Goal: Task Accomplishment & Management: Use online tool/utility

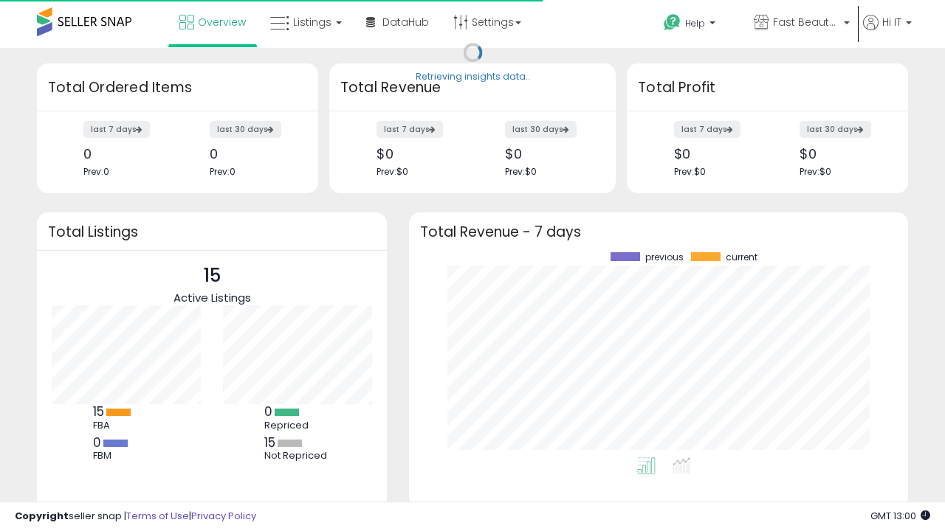
scroll to position [205, 469]
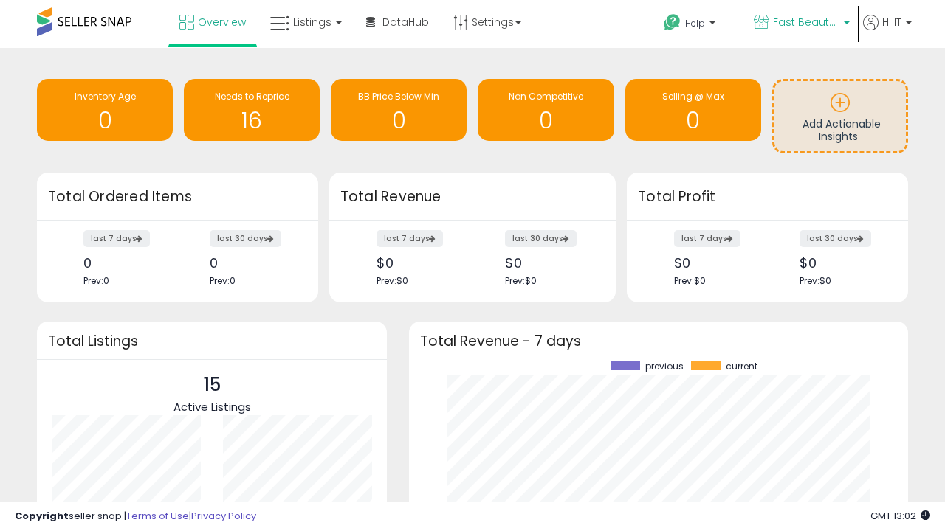
click at [800, 24] on span "Fast Beauty ([GEOGRAPHIC_DATA])" at bounding box center [806, 22] width 66 height 15
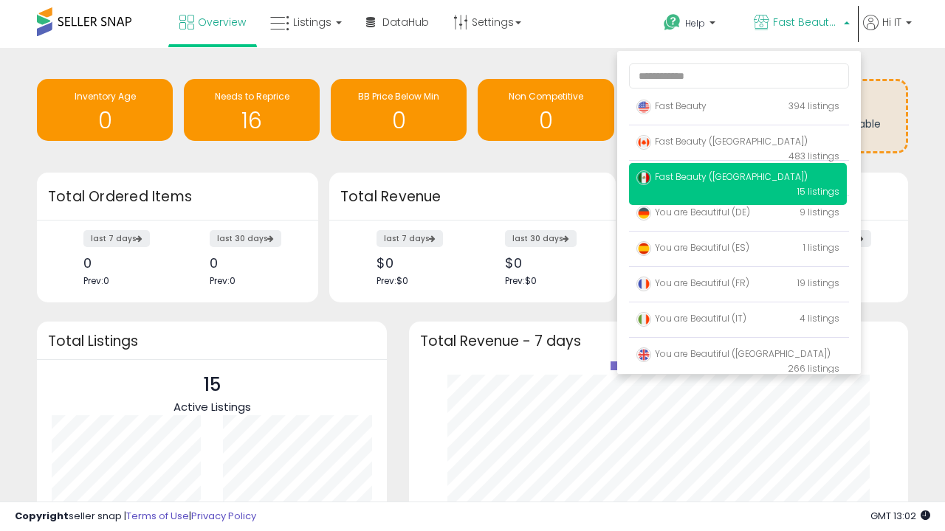
click at [737, 108] on p "Fast Beauty 394 listings" at bounding box center [738, 107] width 218 height 30
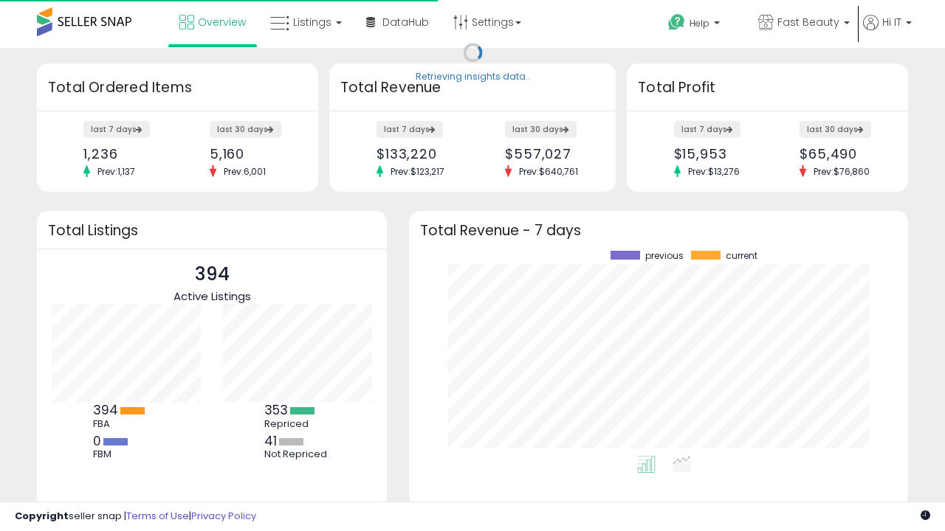
scroll to position [205, 469]
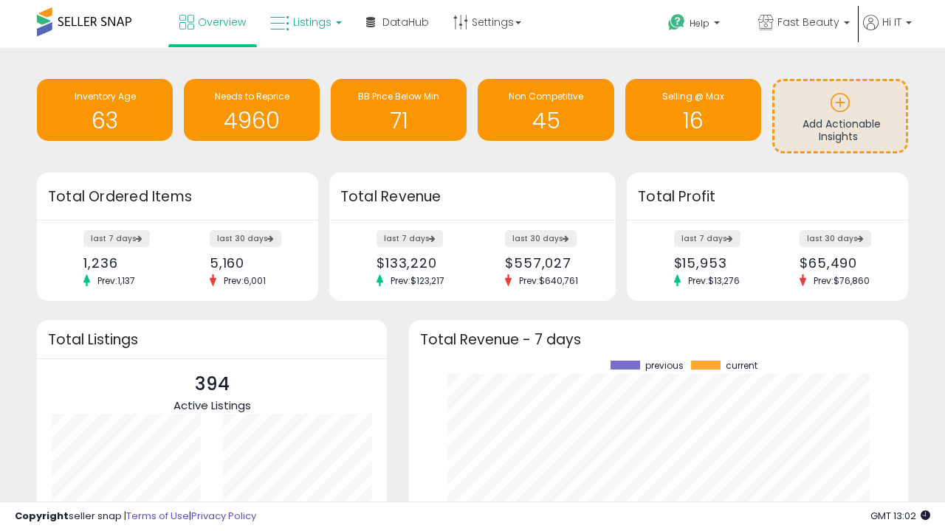
click at [304, 22] on span "Listings" at bounding box center [312, 22] width 38 height 15
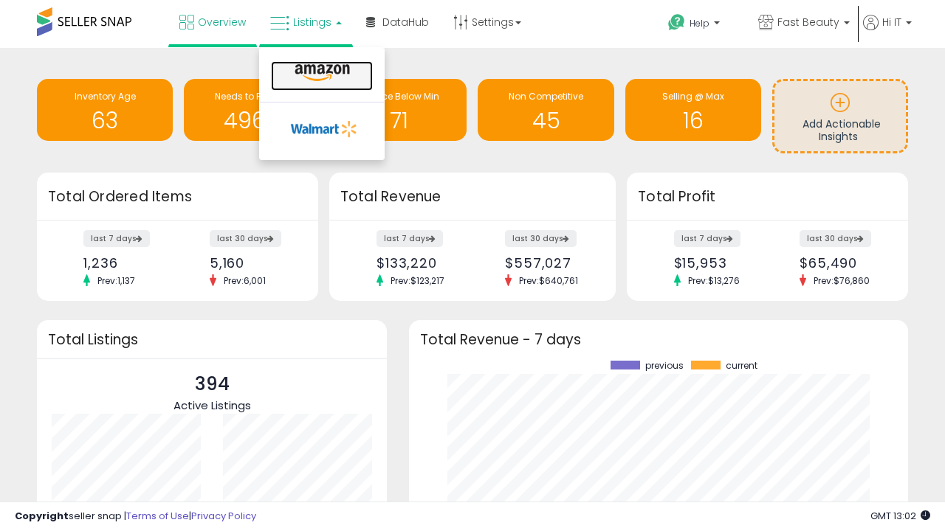
click at [320, 73] on icon at bounding box center [322, 72] width 64 height 19
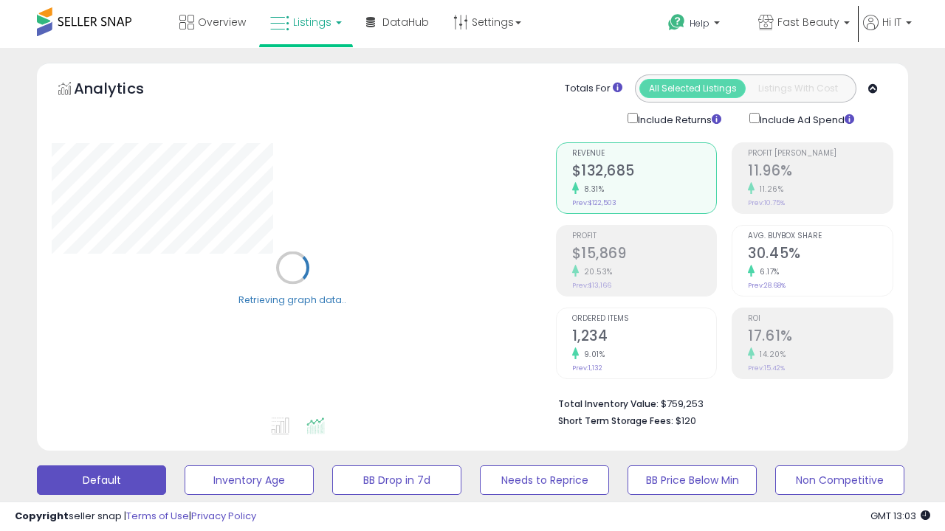
scroll to position [286, 0]
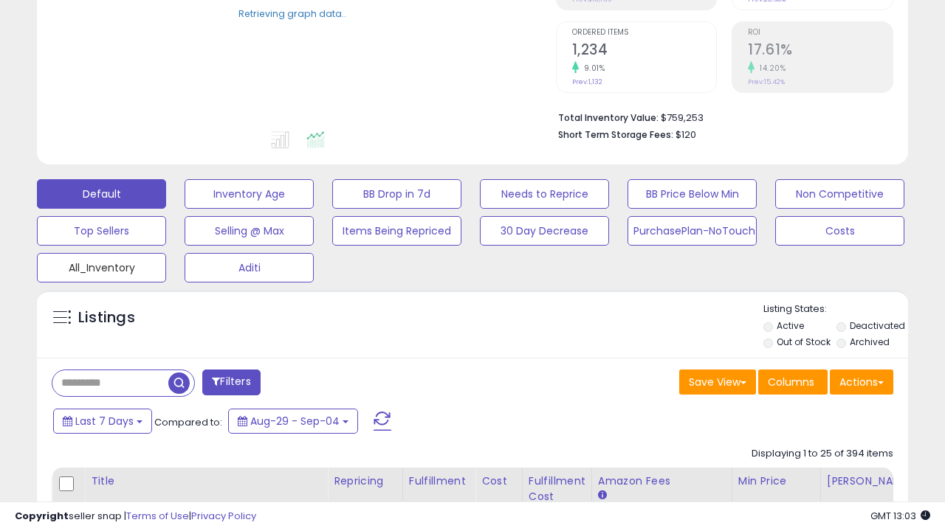
click at [101, 265] on button "All_Inventory" at bounding box center [101, 268] width 129 height 30
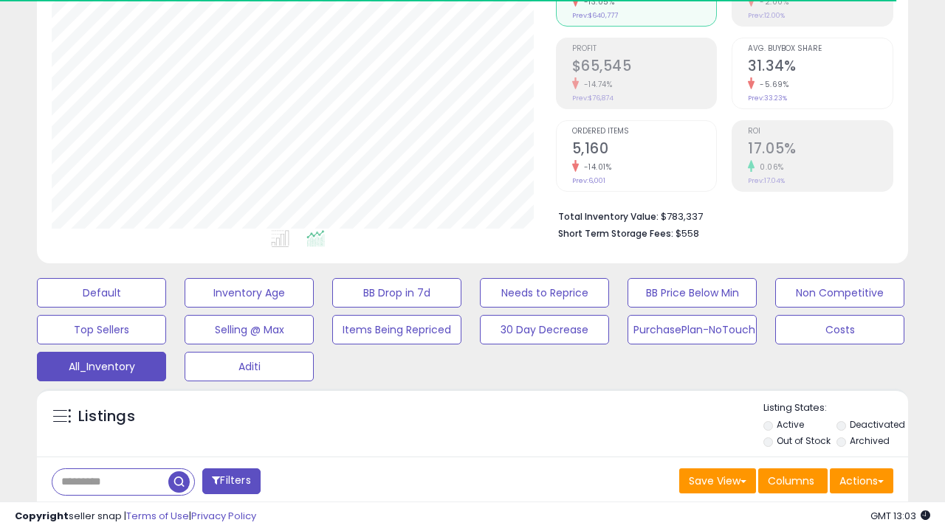
scroll to position [441, 0]
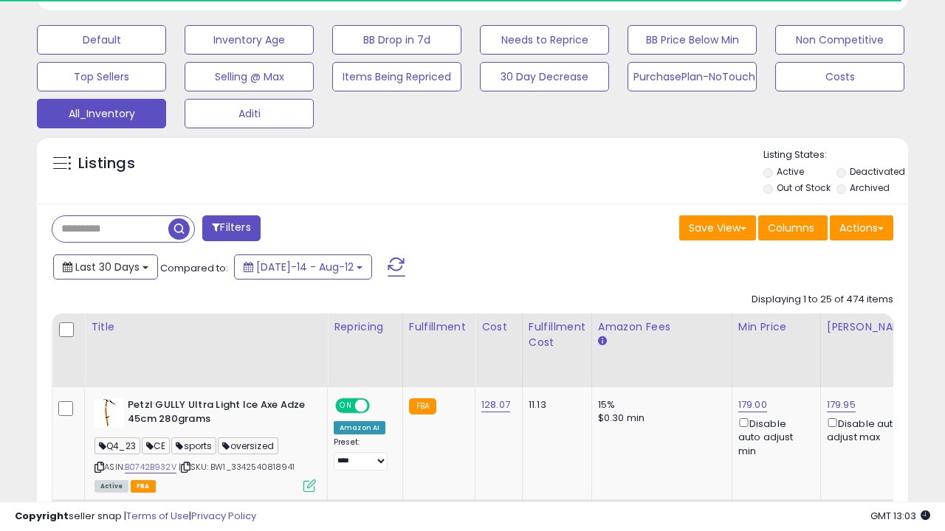
click at [105, 266] on span "Last 30 Days" at bounding box center [107, 267] width 64 height 15
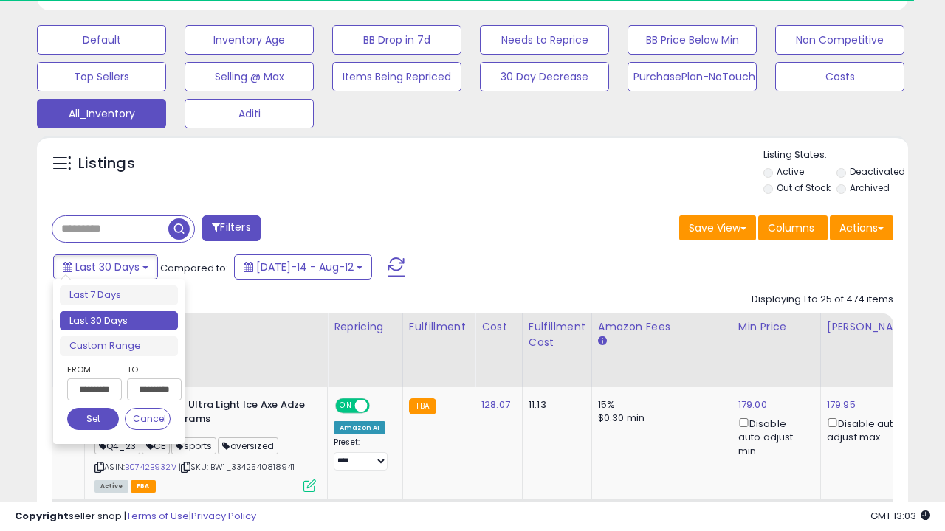
click at [119, 321] on li "Last 30 Days" at bounding box center [119, 321] width 118 height 20
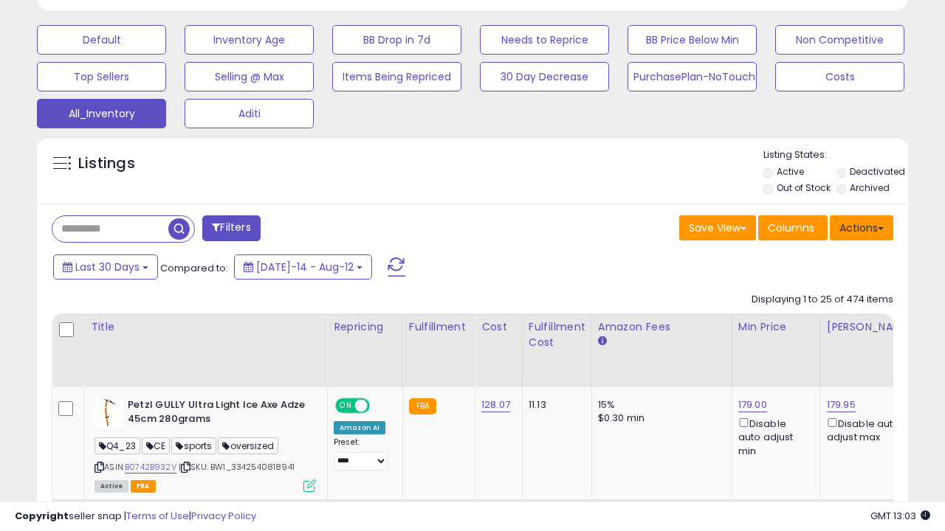
click at [861, 227] on button "Actions" at bounding box center [861, 228] width 63 height 25
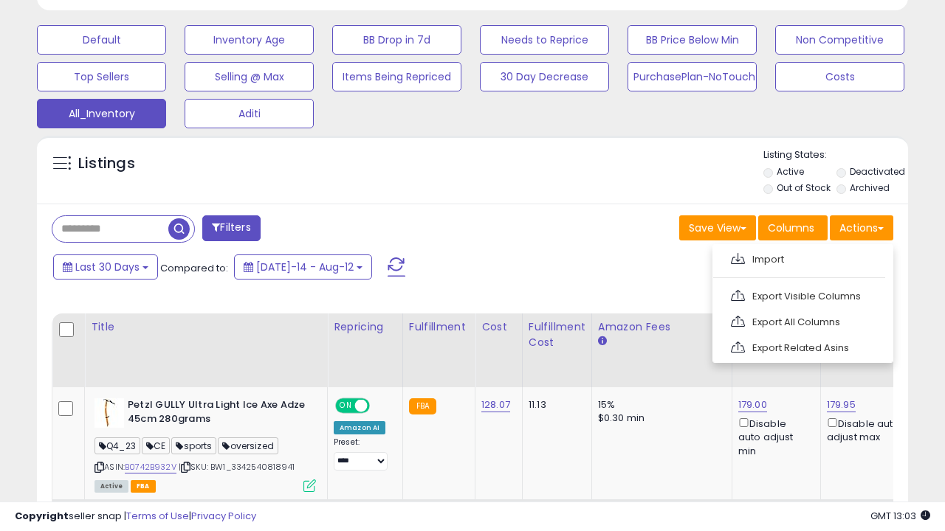
click at [801, 320] on link "Export All Columns" at bounding box center [801, 322] width 162 height 23
